Goal: Navigation & Orientation: Find specific page/section

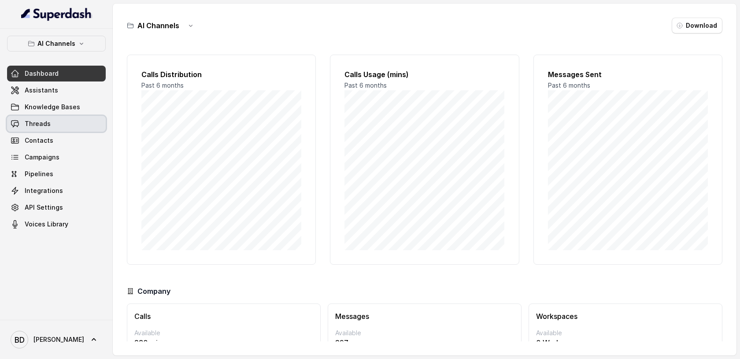
click at [37, 124] on span "Threads" at bounding box center [38, 123] width 26 height 9
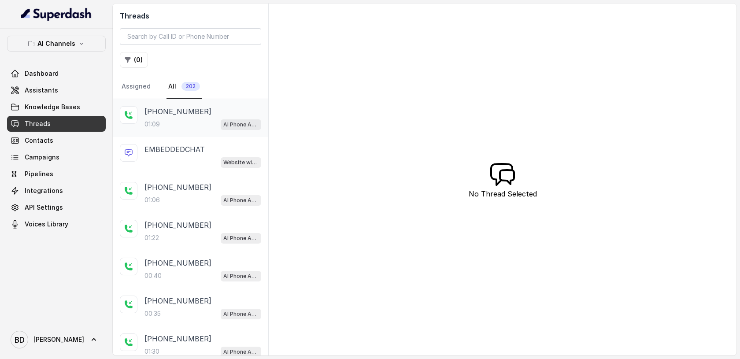
click at [156, 111] on p "[PHONE_NUMBER]" at bounding box center [177, 111] width 67 height 11
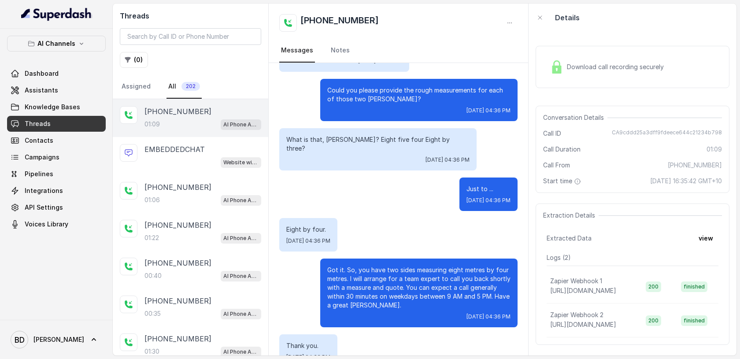
scroll to position [358, 0]
